Goal: Find specific page/section: Find specific page/section

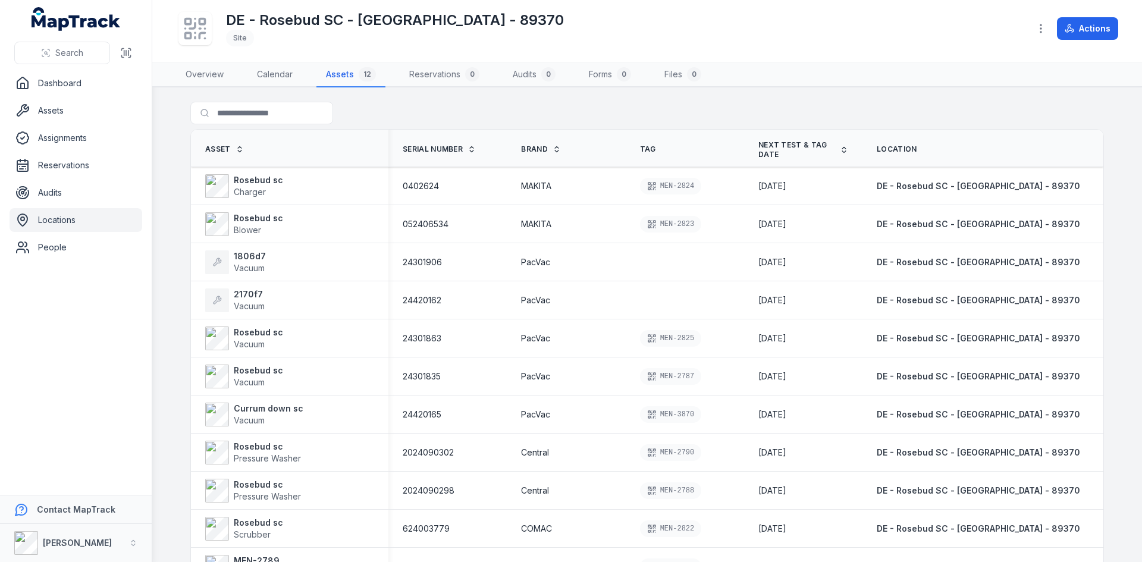
click at [91, 212] on link "Locations" at bounding box center [76, 220] width 133 height 24
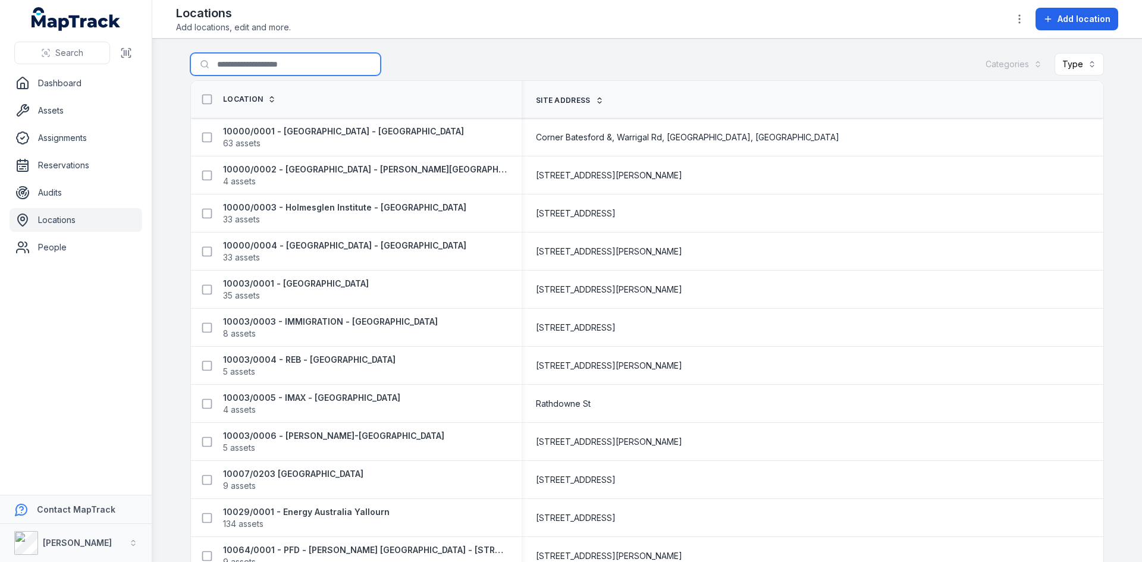
click at [239, 64] on input "Search for locations" at bounding box center [285, 64] width 190 height 23
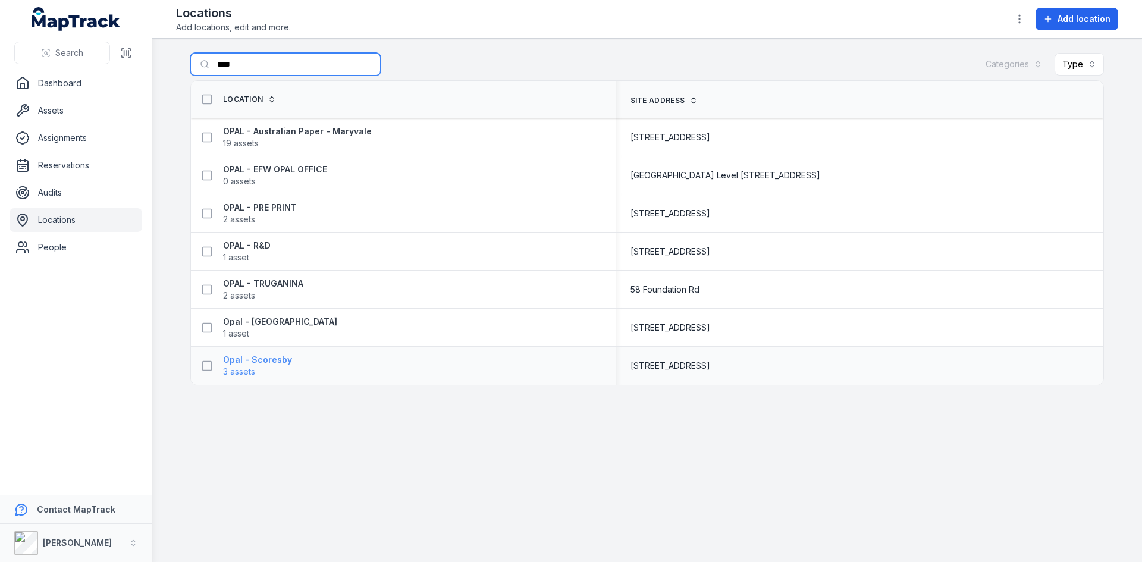
type input "****"
click at [262, 366] on span "3 assets" at bounding box center [257, 372] width 69 height 12
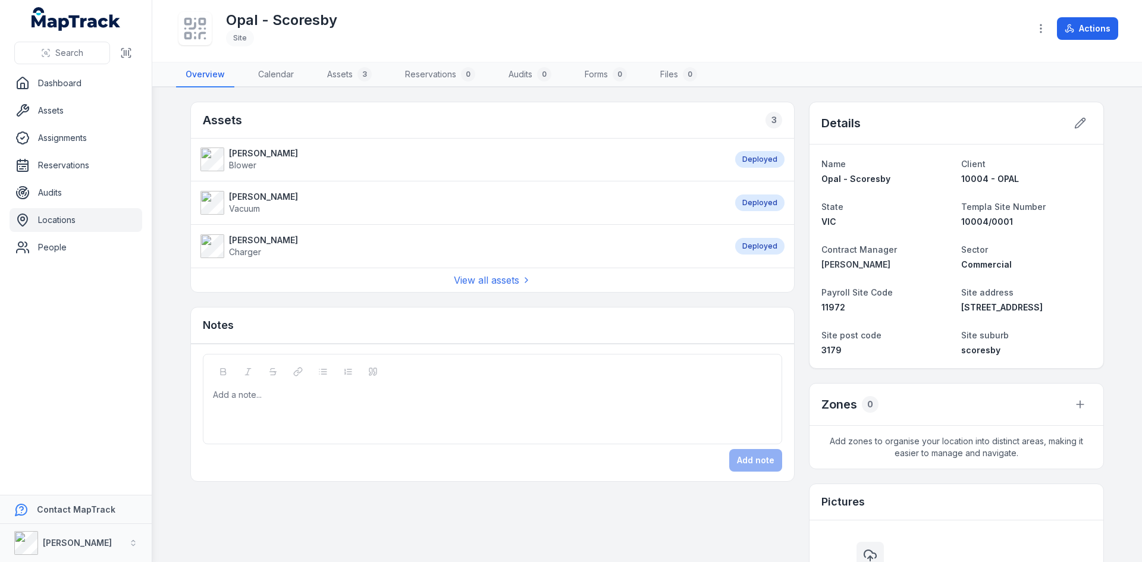
scroll to position [59, 0]
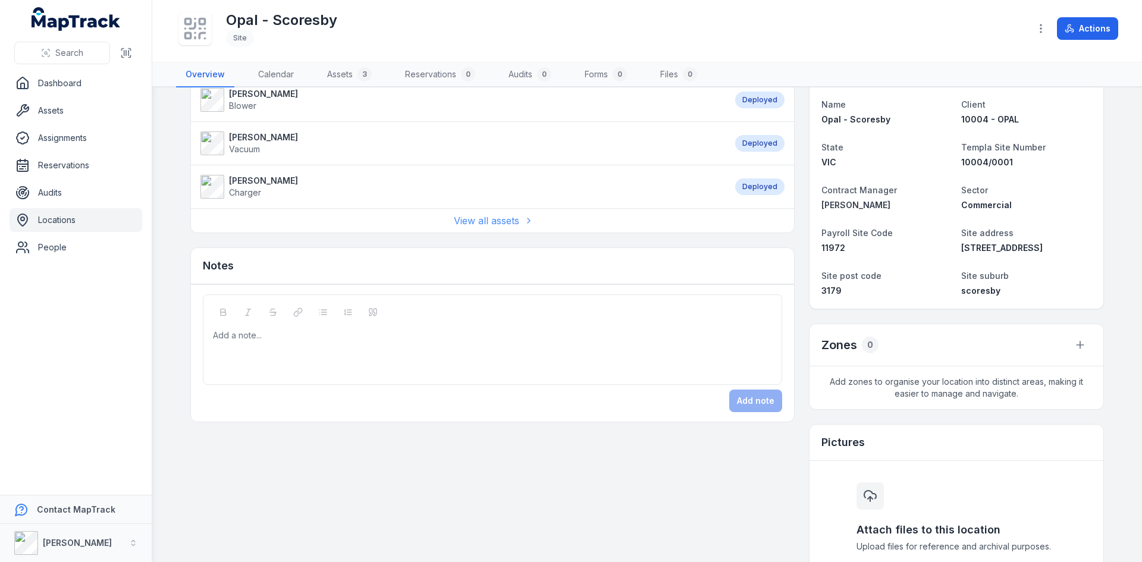
click at [464, 219] on link "View all assets" at bounding box center [492, 221] width 77 height 14
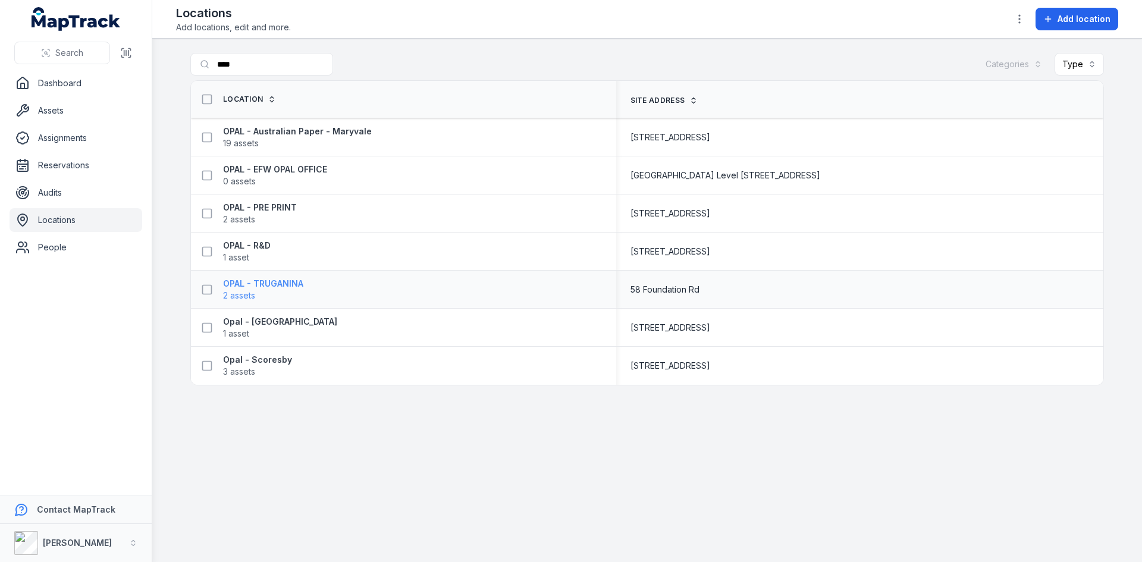
click at [276, 283] on strong "OPAL - TRUGANINA" at bounding box center [263, 284] width 80 height 12
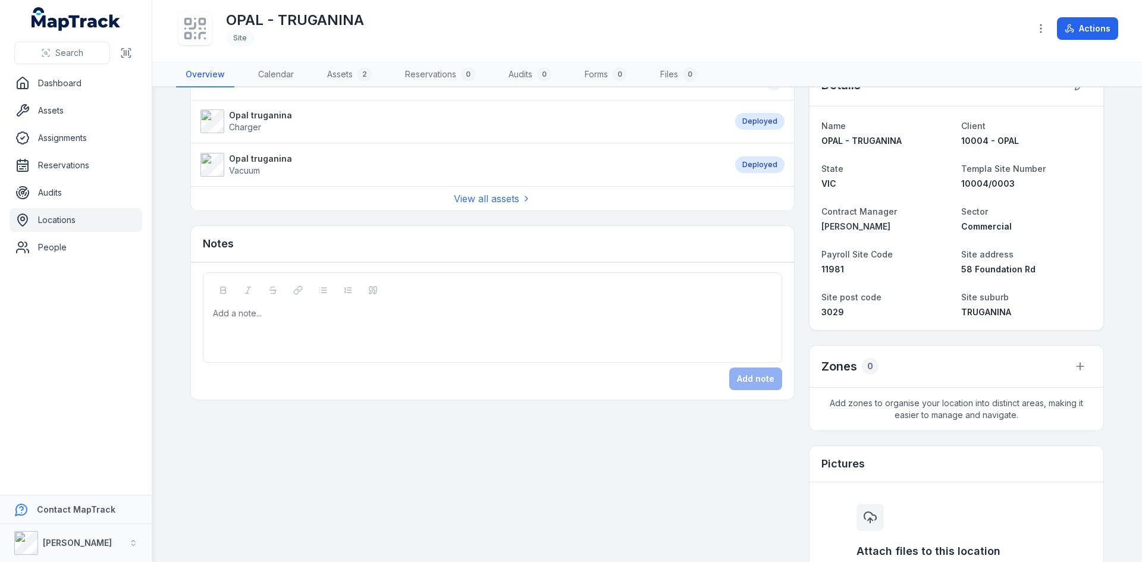
scroll to position [59, 0]
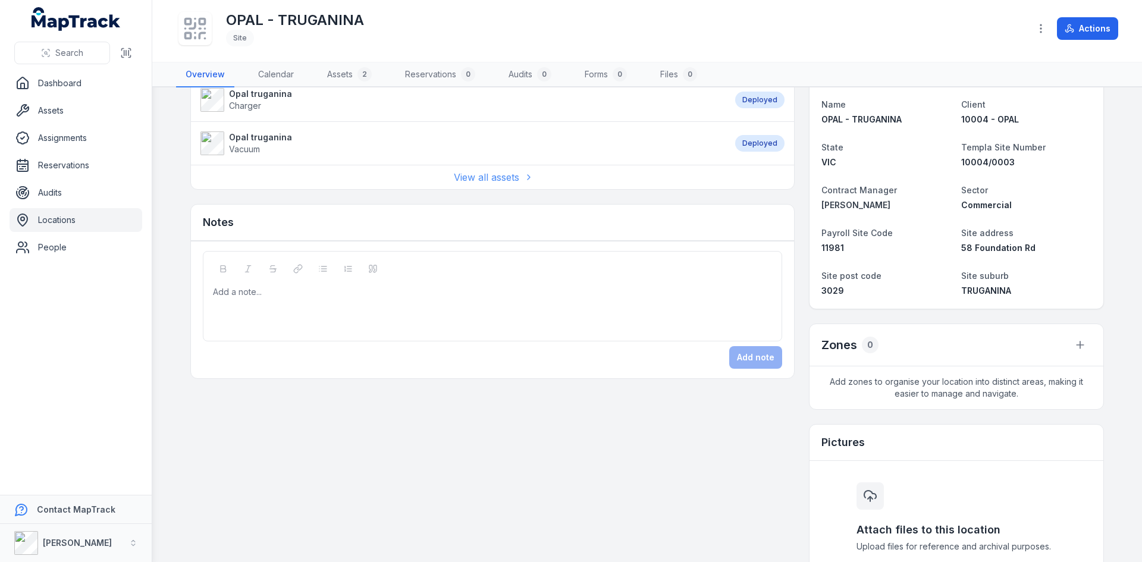
click at [469, 176] on link "View all assets" at bounding box center [492, 177] width 77 height 14
